Goal: Transaction & Acquisition: Purchase product/service

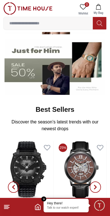
click at [61, 21] on input at bounding box center [48, 23] width 89 height 11
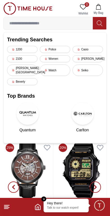
scroll to position [71, 0]
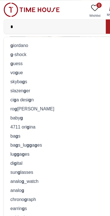
type input "*"
click at [24, 48] on div "g -shock" at bounding box center [55, 48] width 96 height 8
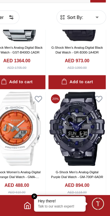
scroll to position [611, 0]
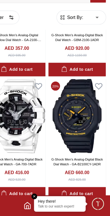
scroll to position [1708, 0]
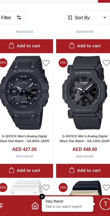
scroll to position [2819, 0]
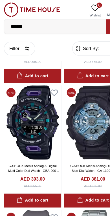
scroll to position [3580, 0]
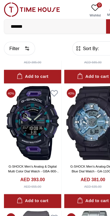
click at [29, 105] on img at bounding box center [28, 107] width 50 height 65
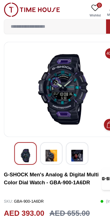
click at [44, 134] on img at bounding box center [45, 136] width 10 height 14
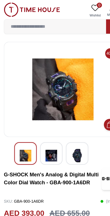
click at [45, 130] on img at bounding box center [45, 136] width 10 height 14
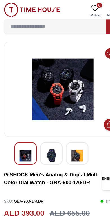
click at [45, 131] on img at bounding box center [45, 136] width 10 height 14
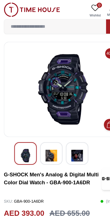
click at [65, 132] on img at bounding box center [68, 136] width 10 height 14
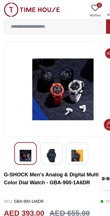
click at [46, 133] on img at bounding box center [45, 136] width 10 height 14
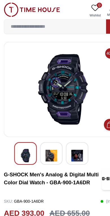
click at [71, 132] on img at bounding box center [68, 136] width 10 height 14
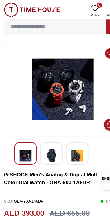
click at [49, 132] on img at bounding box center [45, 136] width 10 height 14
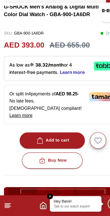
scroll to position [121, 0]
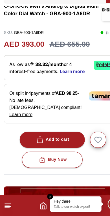
click at [40, 203] on icon "Home" at bounding box center [38, 206] width 7 height 7
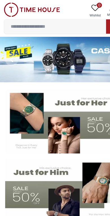
click at [53, 23] on input at bounding box center [48, 23] width 89 height 11
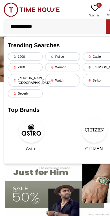
type input "**********"
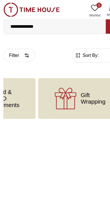
scroll to position [0, 187]
click at [48, 21] on input "**********" at bounding box center [48, 23] width 89 height 11
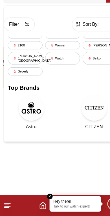
scroll to position [0, 0]
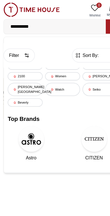
click at [52, 23] on input "**********" at bounding box center [48, 23] width 89 height 11
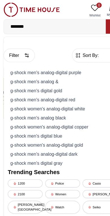
type input "*******"
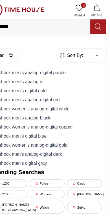
click at [97, 23] on icon at bounding box center [100, 23] width 6 height 7
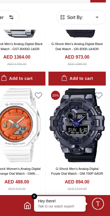
scroll to position [413, 0]
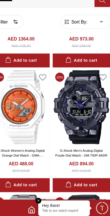
click at [30, 131] on img at bounding box center [28, 117] width 50 height 65
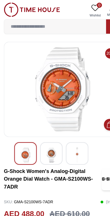
click at [70, 24] on input at bounding box center [48, 23] width 89 height 11
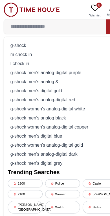
click at [32, 38] on div "g-shock" at bounding box center [55, 40] width 96 height 8
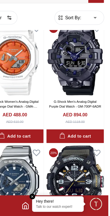
scroll to position [674, 1]
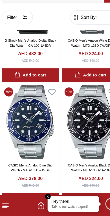
scroll to position [1921, 0]
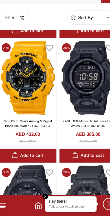
scroll to position [2722, 0]
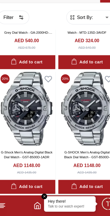
scroll to position [3787, 0]
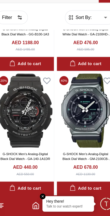
scroll to position [4990, 0]
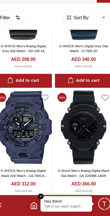
scroll to position [5945, 0]
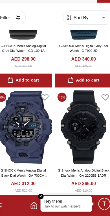
click at [80, 106] on img at bounding box center [81, 138] width 50 height 65
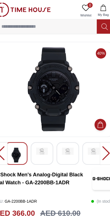
click at [40, 132] on img at bounding box center [45, 132] width 10 height 6
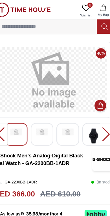
click at [40, 115] on img at bounding box center [45, 115] width 10 height 6
click at [40, 117] on img at bounding box center [45, 115] width 10 height 6
click at [63, 116] on img at bounding box center [68, 115] width 10 height 6
click at [63, 118] on img at bounding box center [68, 115] width 10 height 6
click at [40, 117] on img at bounding box center [45, 118] width 10 height 13
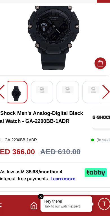
scroll to position [31, 0]
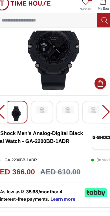
click at [3, 96] on div at bounding box center [8, 104] width 11 height 20
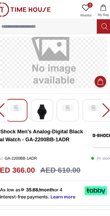
scroll to position [21, 0]
click at [17, 92] on img at bounding box center [22, 94] width 10 height 6
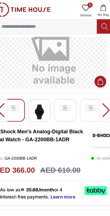
click at [60, 97] on img at bounding box center [65, 94] width 10 height 6
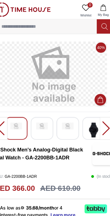
scroll to position [0, 0]
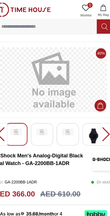
click at [87, 120] on img at bounding box center [90, 118] width 10 height 13
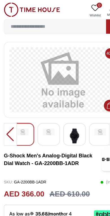
click at [70, 116] on img at bounding box center [65, 118] width 10 height 13
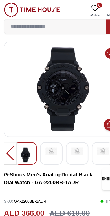
click at [65, 80] on img at bounding box center [55, 78] width 94 height 74
click at [54, 65] on img at bounding box center [55, 78] width 94 height 74
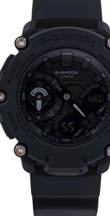
click at [25, 43] on img at bounding box center [55, 78] width 94 height 74
click at [23, 47] on img at bounding box center [55, 78] width 94 height 74
click at [22, 41] on img at bounding box center [55, 78] width 94 height 74
click at [23, 47] on img at bounding box center [55, 78] width 94 height 74
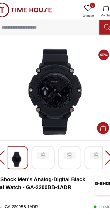
click at [37, 21] on input at bounding box center [48, 23] width 89 height 11
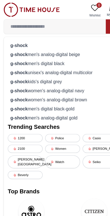
click at [29, 40] on div "g-shock" at bounding box center [55, 40] width 96 height 8
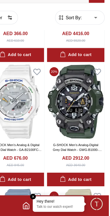
scroll to position [2486, 1]
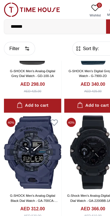
scroll to position [5950, 0]
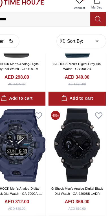
click at [60, 122] on img at bounding box center [81, 133] width 50 height 65
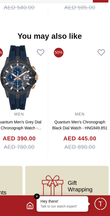
scroll to position [549, 0]
